Goal: Browse casually

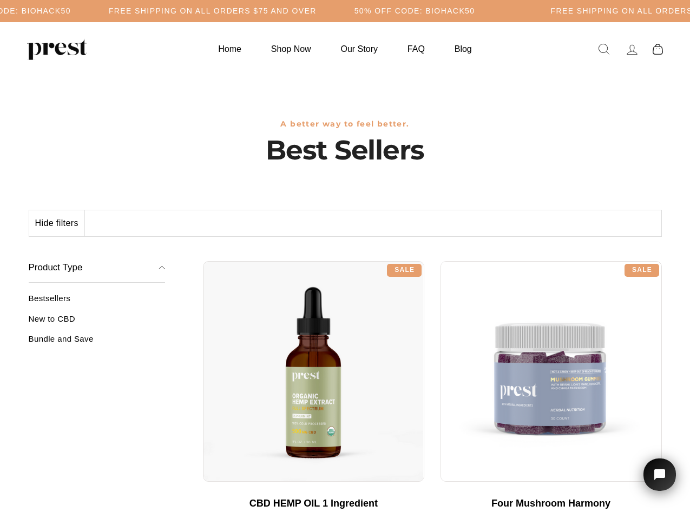
click at [345, 260] on div "**********" at bounding box center [432, 257] width 459 height 8
click at [317, 11] on h5 "Free Shipping on all orders $75 and over" at bounding box center [213, 10] width 208 height 9
click at [57, 223] on button "Hide filters" at bounding box center [57, 223] width 56 height 26
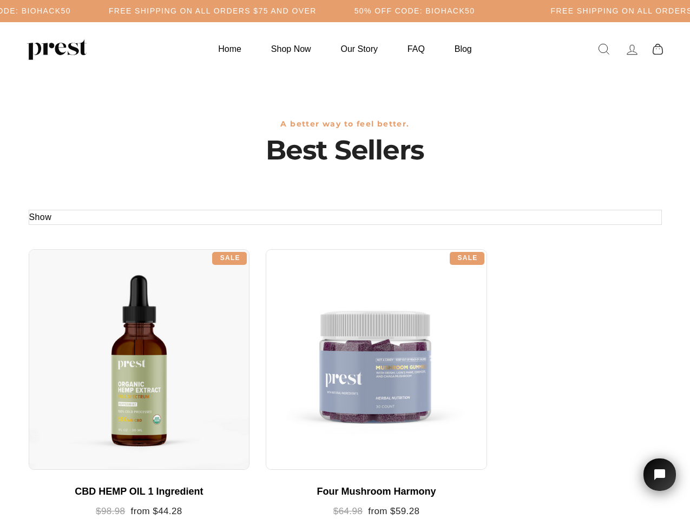
click at [97, 323] on div at bounding box center [139, 359] width 221 height 221
click at [97, 343] on div at bounding box center [139, 359] width 221 height 221
click at [660, 475] on icon "Open chat widget" at bounding box center [665, 475] width 17 height 17
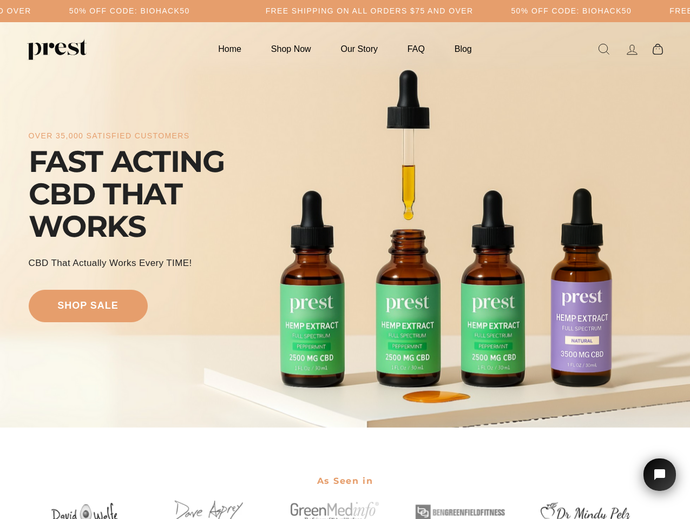
click at [345, 260] on div "over 35,000 satisfied customers FAST ACTING CBD THAT WORKS CBD That Actually Wo…" at bounding box center [345, 224] width 633 height 319
click at [281, 11] on h5 "Free Shipping on all orders $75 and over" at bounding box center [177, 10] width 208 height 9
click at [345, 225] on div "over 35,000 satisfied customers FAST ACTING CBD THAT WORKS CBD That Actually Wo…" at bounding box center [345, 224] width 633 height 319
click at [660, 475] on icon "Open chat widget" at bounding box center [665, 475] width 17 height 17
